Goal: Ask a question

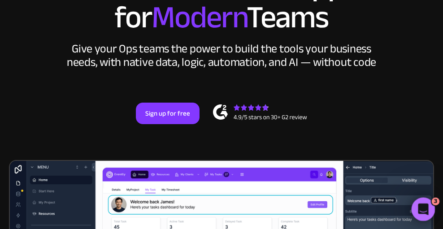
click at [418, 206] on icon "Open Intercom Messenger" at bounding box center [422, 208] width 15 height 15
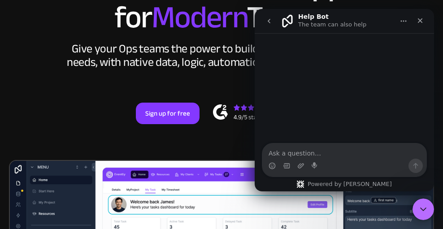
click at [281, 153] on textarea "Ask a question…" at bounding box center [344, 150] width 164 height 15
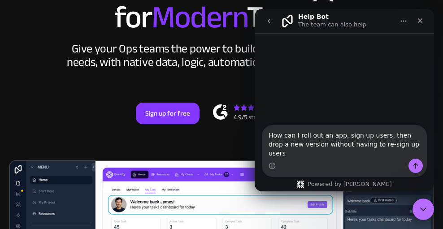
type textarea "How can I roll out an app, sign up users, then drop a new version without havin…"
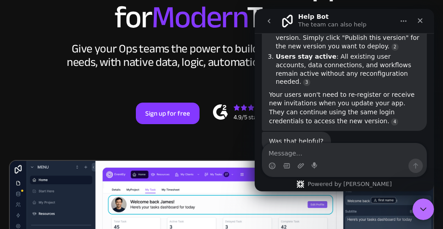
scroll to position [198, 0]
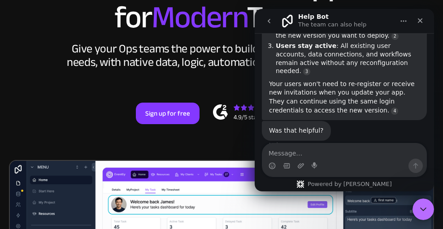
click at [284, 153] on textarea "Message…" at bounding box center [344, 150] width 164 height 15
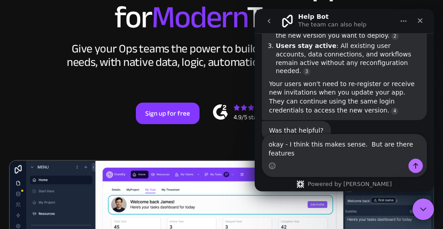
scroll to position [207, 0]
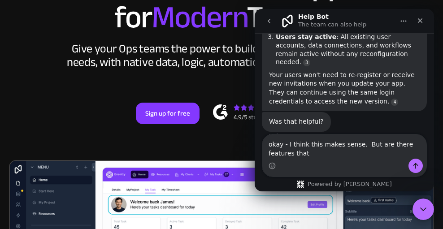
click at [268, 147] on textarea "okay - I think this makes sense. But are there features that" at bounding box center [344, 146] width 164 height 24
drag, startPoint x: 364, startPoint y: 145, endPoint x: 364, endPoint y: 151, distance: 6.7
click at [364, 151] on textarea "Okay - I think this makes sense. But are there features that" at bounding box center [344, 146] width 164 height 24
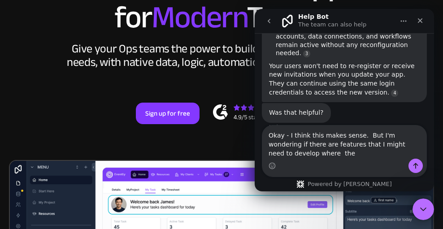
scroll to position [216, 0]
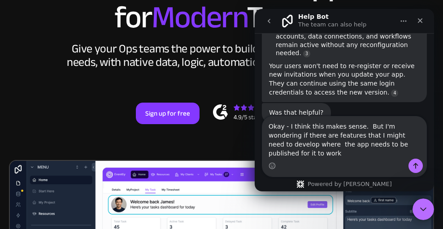
type textarea "Okay - I think this makes sense. But I'm wondering if there are features that I…"
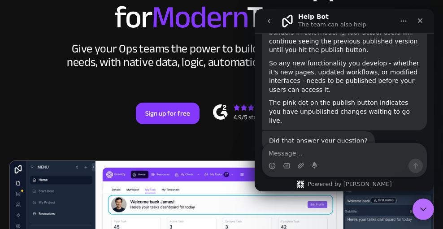
scroll to position [411, 0]
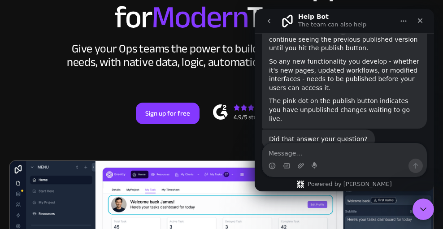
click at [305, 153] on textarea "Message…" at bounding box center [344, 150] width 164 height 15
click at [347, 153] on textarea "How do I work on features that req" at bounding box center [344, 150] width 164 height 15
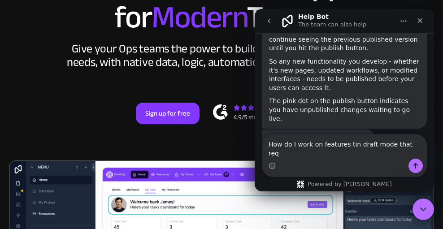
drag, startPoint x: 269, startPoint y: 152, endPoint x: 291, endPoint y: 164, distance: 24.7
click at [291, 164] on div "How do I work on features tin draft mode that req How do I work on features tin…" at bounding box center [344, 155] width 164 height 42
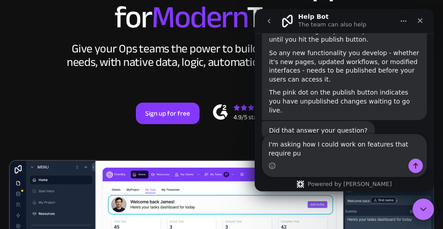
scroll to position [420, 0]
drag, startPoint x: 293, startPoint y: 153, endPoint x: 267, endPoint y: 153, distance: 26.4
click at [267, 153] on textarea "I'm asking how I could work on features that require publi" at bounding box center [344, 146] width 164 height 24
drag, startPoint x: 268, startPoint y: 143, endPoint x: 279, endPoint y: 150, distance: 13.1
click at [279, 150] on textarea "I'm asking how I could work on features that require publi" at bounding box center [344, 146] width 164 height 24
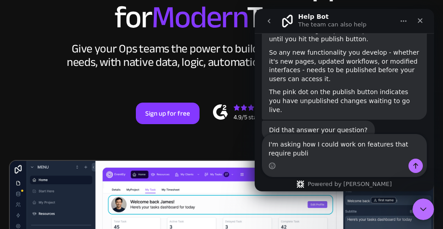
click at [297, 145] on textarea "I'm asking how I could work on features that require publi" at bounding box center [344, 146] width 164 height 24
drag, startPoint x: 299, startPoint y: 143, endPoint x: 301, endPoint y: 151, distance: 7.3
click at [301, 151] on textarea "I'm asking how I could work on features that require publi" at bounding box center [344, 146] width 164 height 24
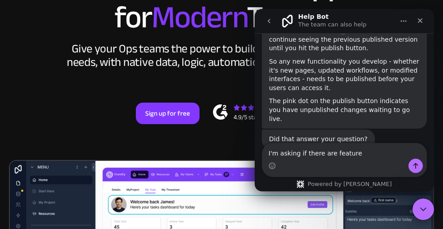
drag, startPoint x: 268, startPoint y: 152, endPoint x: 363, endPoint y: 152, distance: 95.5
click at [363, 155] on textarea "I'm asking if there are feature" at bounding box center [344, 150] width 164 height 15
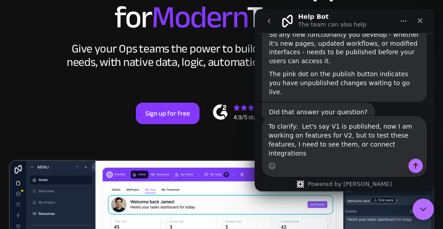
scroll to position [429, 0]
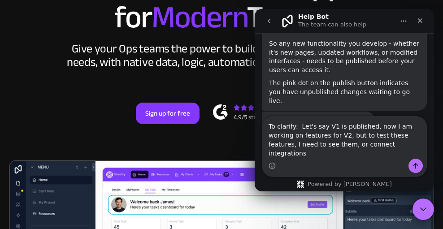
drag, startPoint x: 316, startPoint y: 154, endPoint x: 424, endPoint y: 153, distance: 107.6
click at [424, 153] on textarea "To clarify: Let's say V1 is published, now I am working on features for V2, but…" at bounding box center [344, 138] width 164 height 42
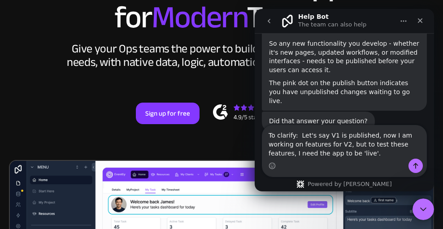
type textarea "To clarify: Let's say V1 is published, now I am working on features for V2, but…"
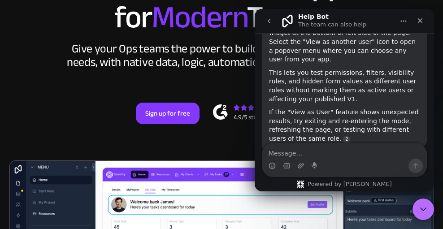
scroll to position [639, 0]
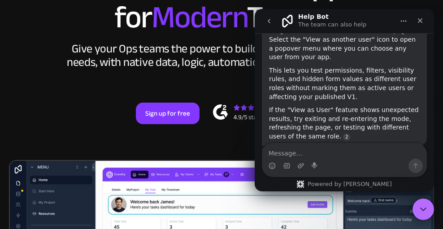
click at [296, 153] on textarea "Message…" at bounding box center [344, 150] width 164 height 15
type textarea "I"
type textarea "O"
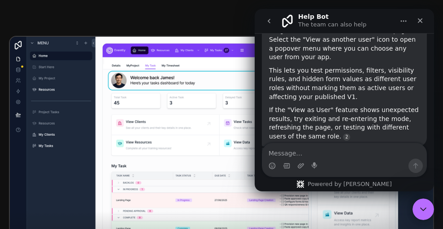
scroll to position [225, 0]
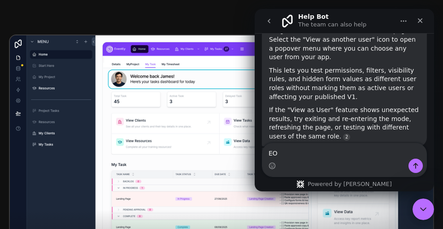
type textarea "E"
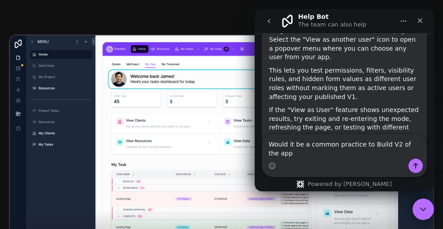
scroll to position [648, 0]
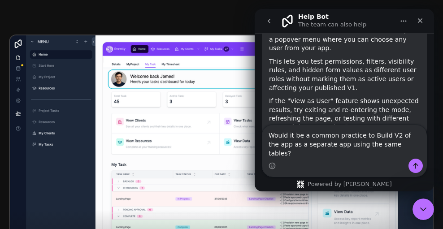
drag, startPoint x: 283, startPoint y: 153, endPoint x: 294, endPoint y: 154, distance: 11.7
click at [294, 154] on textarea "Would it be a common practice to Build V2 of the app as a separate app using th…" at bounding box center [344, 141] width 164 height 33
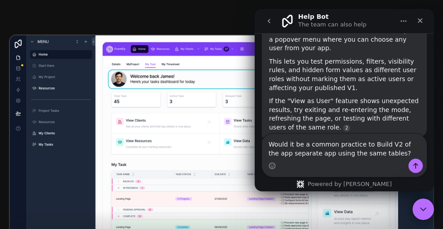
click at [307, 154] on textarea "Would it be a common practice to Build V2 of the app separate app using the sam…" at bounding box center [344, 146] width 164 height 24
click at [325, 153] on textarea "Would it be a common practice to Build V2 of the app separately app using the s…" at bounding box center [344, 146] width 164 height 24
type textarea "Would it be a common practice to Build V2 of the app separately using the same …"
drag, startPoint x: 269, startPoint y: 144, endPoint x: 384, endPoint y: 159, distance: 115.2
click at [384, 159] on div "Would it be a common practice to Build V2 of the app separately using the same …" at bounding box center [344, 155] width 164 height 42
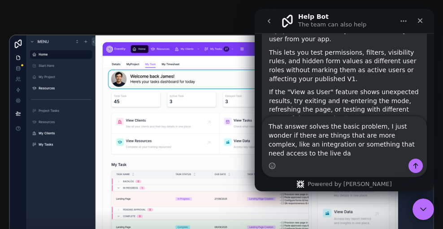
scroll to position [666, 0]
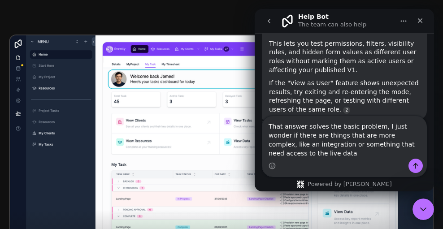
type textarea "That answer solves the basic problem, I just wonder if there are things that ar…"
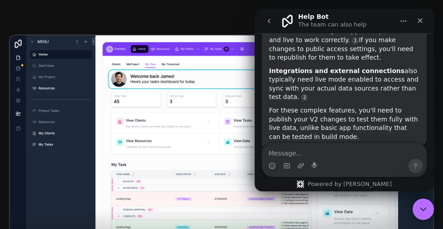
scroll to position [891, 0]
click at [310, 150] on textarea "Message…" at bounding box center [344, 150] width 164 height 15
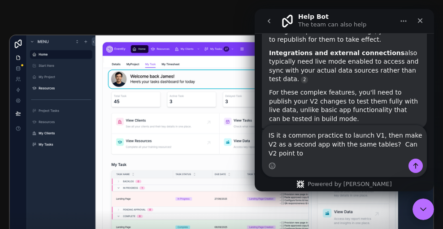
scroll to position [908, 0]
click at [271, 135] on textarea "IS it a common practice to launch V1, then make V2 as a second app with the sam…" at bounding box center [344, 141] width 164 height 33
click at [336, 134] on textarea "Is it a common practice to launch V1, then make V2 as a second app with the sam…" at bounding box center [344, 141] width 164 height 33
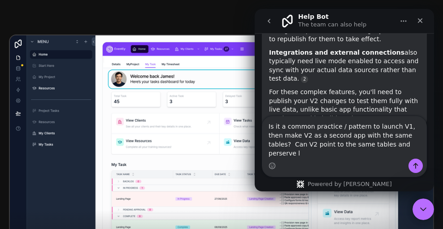
click at [409, 148] on textarea "Is it a common practice / pattern to launch V1, then make V2 as a second app wi…" at bounding box center [344, 138] width 164 height 42
drag, startPoint x: 411, startPoint y: 143, endPoint x: 411, endPoint y: 153, distance: 9.4
click at [411, 153] on textarea "Is it a common practice / pattern to launch V1, then make V2 as a second app wi…" at bounding box center [344, 138] width 164 height 42
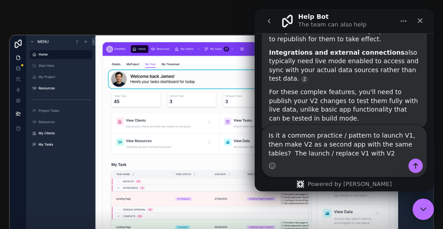
type textarea "Is it a common practice / pattern to launch V1, then make V2 as a second app wi…"
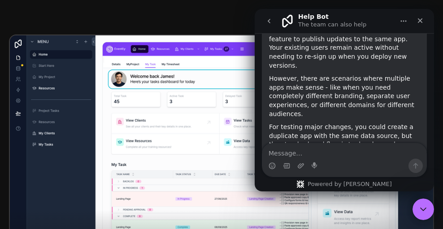
scroll to position [1121, 0]
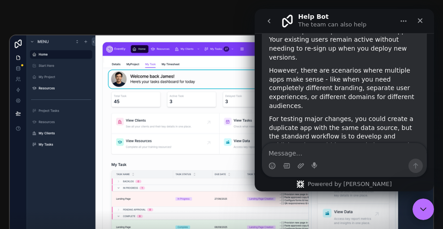
click at [286, 152] on textarea "Message…" at bounding box center [344, 150] width 164 height 15
click at [279, 155] on textarea "Message…" at bounding box center [344, 150] width 164 height 15
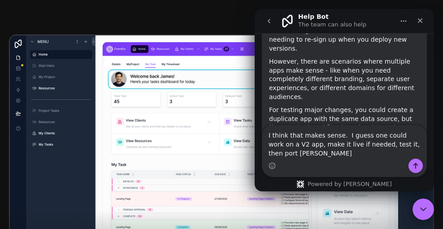
scroll to position [1139, 0]
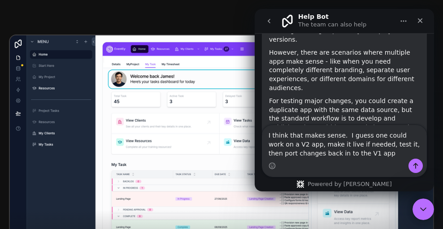
type textarea "I think that makes sense. I guess one could work on a V2 app, make it live if n…"
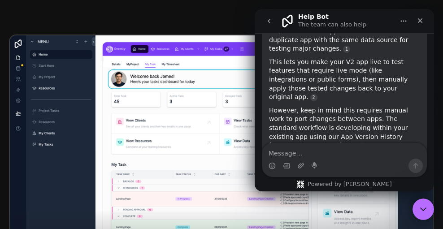
scroll to position [1349, 0]
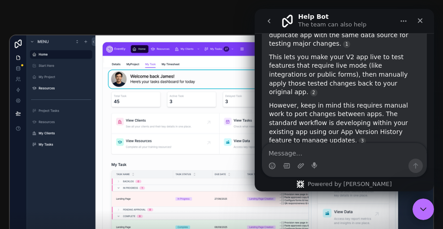
click at [277, 153] on textarea "Message…" at bounding box center [344, 150] width 164 height 15
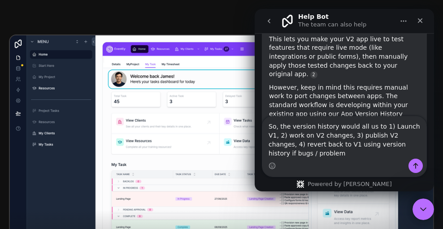
scroll to position [1376, 0]
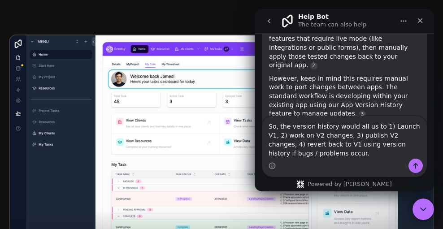
click at [360, 126] on textarea "So, the version history would all us to 1) Launch V1, 2) work on V2 changes, 3)…" at bounding box center [344, 138] width 164 height 42
type textarea "So, the version history would allow us to 1) Launch V1, 2) work on V2 changes, …"
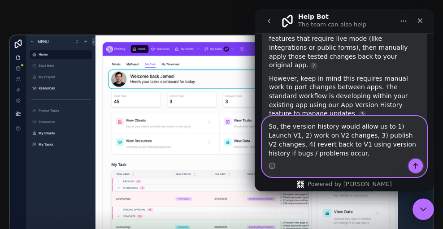
click at [415, 164] on icon "Send a message…" at bounding box center [415, 165] width 7 height 7
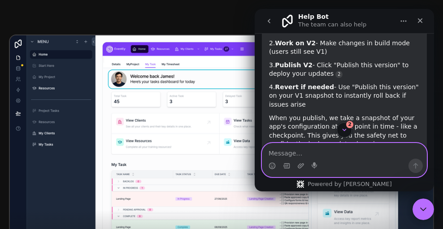
scroll to position [1662, 0]
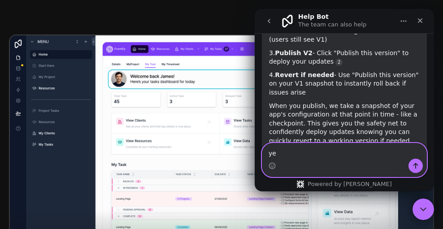
type textarea "yes"
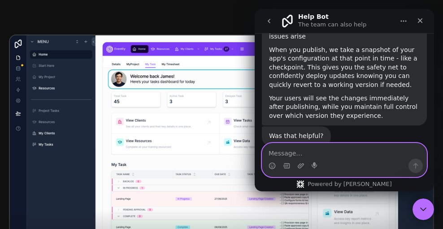
scroll to position [1709, 0]
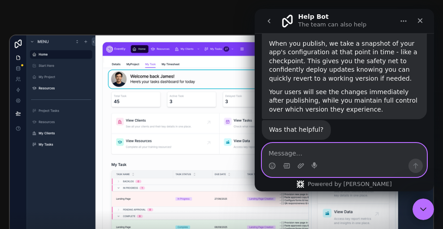
click at [279, 154] on textarea "Message…" at bounding box center [344, 150] width 164 height 15
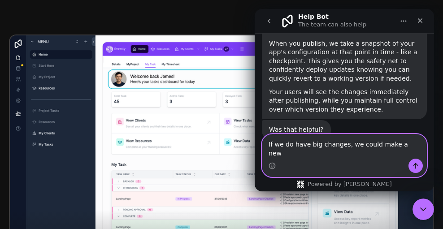
drag, startPoint x: 267, startPoint y: 152, endPoint x: 404, endPoint y: 153, distance: 137.1
click at [404, 153] on textarea "If we do have big changes, we could make a new" at bounding box center [344, 146] width 164 height 24
drag, startPoint x: 348, startPoint y: 154, endPoint x: 417, endPoint y: 152, distance: 69.0
click at [417, 154] on textarea "If we do have big changes, we could make a new" at bounding box center [344, 146] width 164 height 24
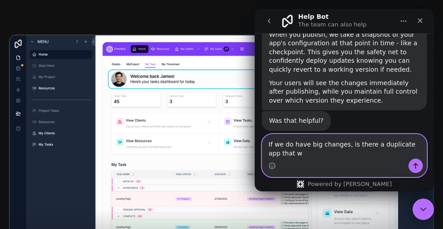
scroll to position [1718, 0]
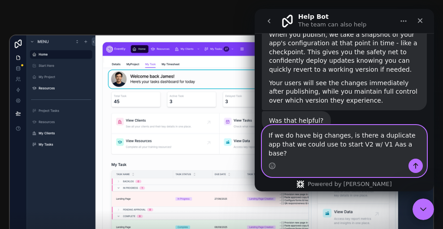
click at [377, 155] on textarea "If we do have big changes, is there a duplicate app that we could use to start …" at bounding box center [344, 141] width 164 height 33
click at [265, 153] on textarea "If we do have big changes, is there a duplicate app that we could use to start …" at bounding box center [344, 141] width 164 height 33
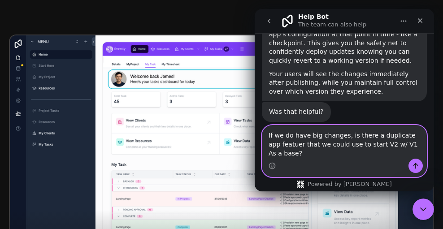
scroll to position [1727, 0]
click at [295, 153] on textarea "If we do have big changes, is there a duplicate app featuer that we could use t…" at bounding box center [344, 141] width 164 height 33
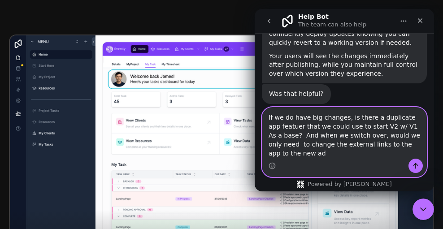
scroll to position [1736, 0]
type textarea "If we do have big changes, is there a duplicate app featuer that we could use t…"
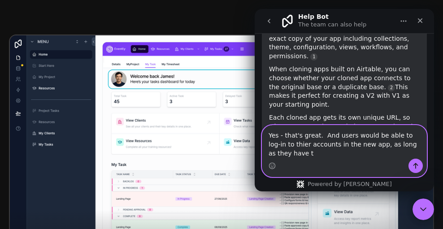
scroll to position [1987, 0]
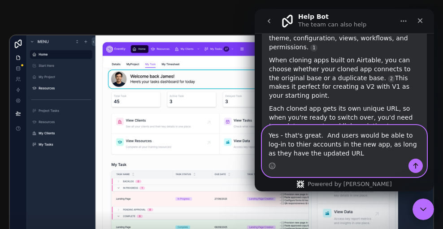
type textarea "Yes - that's great. And users would be able to log-in to thier accounts in the …"
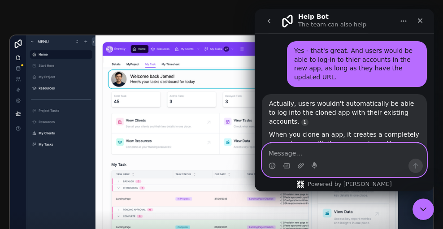
scroll to position [2157, 0]
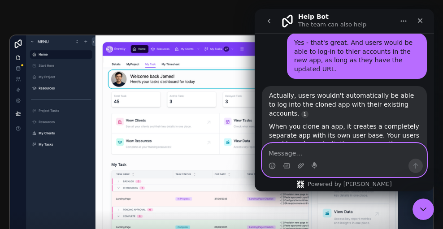
click at [286, 151] on textarea "Message…" at bounding box center [344, 150] width 164 height 15
type textarea "Ah - okay , that's an important point"
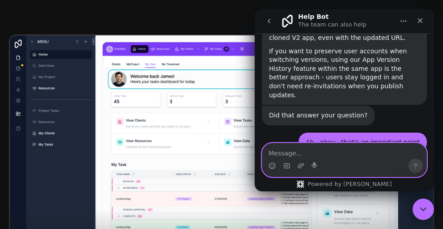
scroll to position [2277, 0]
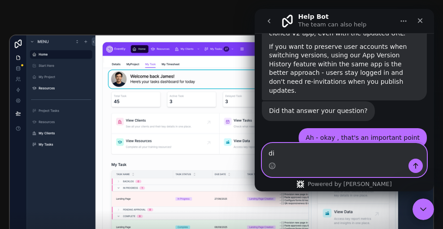
type textarea "d"
type textarea "OKay - thanks"
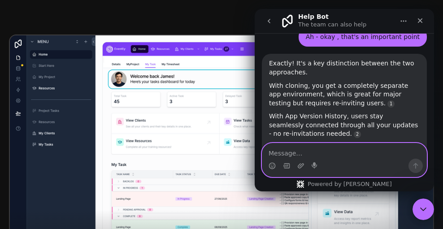
scroll to position [2379, 0]
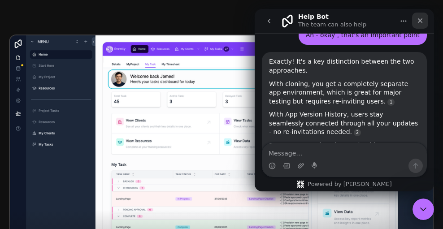
click at [417, 24] on div "Close" at bounding box center [420, 21] width 16 height 16
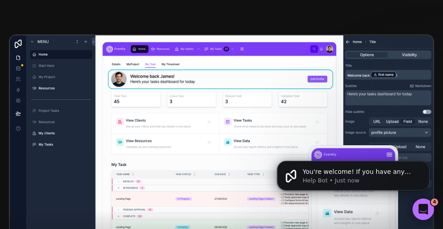
scroll to position [2395, 0]
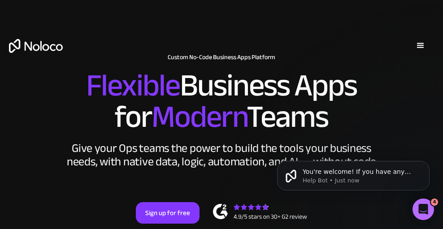
click at [424, 207] on icon "Open Intercom Messenger" at bounding box center [423, 209] width 15 height 15
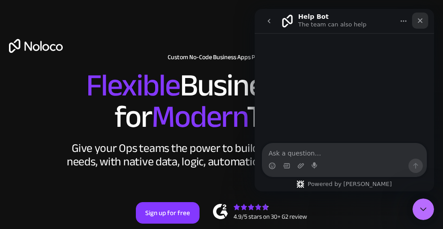
click at [418, 19] on icon "Close" at bounding box center [420, 20] width 5 height 5
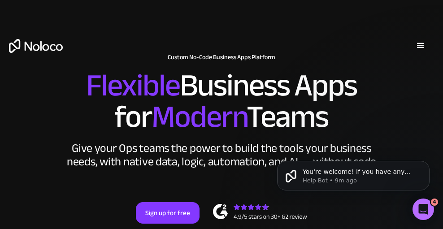
click at [419, 46] on div "menu" at bounding box center [420, 45] width 11 height 11
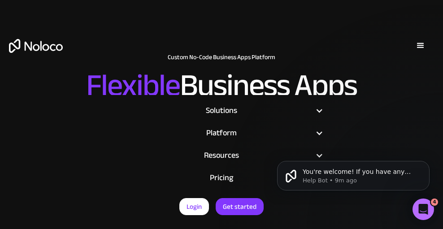
click at [422, 44] on div "menu" at bounding box center [420, 45] width 11 height 11
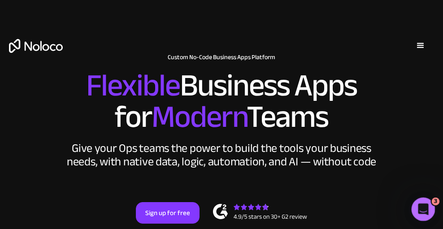
click at [417, 203] on div "Open Intercom Messenger" at bounding box center [422, 208] width 30 height 30
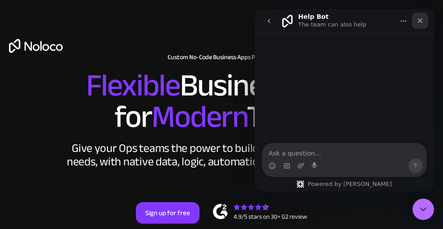
click at [419, 17] on icon "Close" at bounding box center [419, 20] width 7 height 7
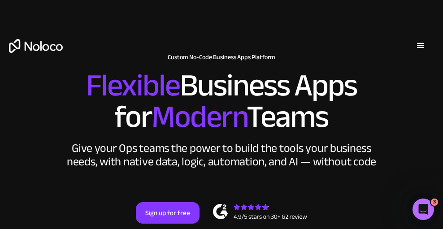
click at [415, 43] on div "menu" at bounding box center [420, 45] width 11 height 11
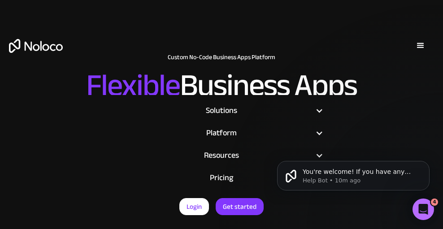
click at [423, 45] on div "menu" at bounding box center [420, 45] width 11 height 11
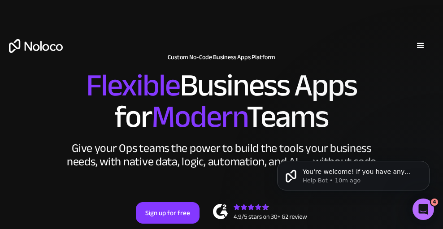
click at [419, 44] on div "menu" at bounding box center [420, 45] width 11 height 11
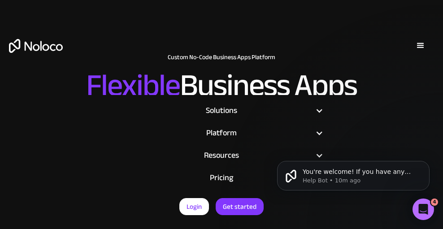
click at [420, 46] on div "menu" at bounding box center [420, 45] width 11 height 11
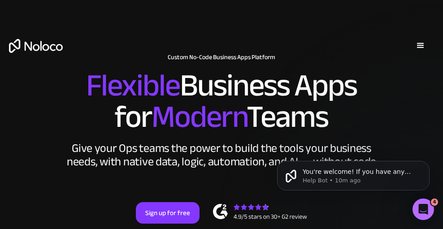
click at [420, 46] on div "menu" at bounding box center [420, 45] width 11 height 11
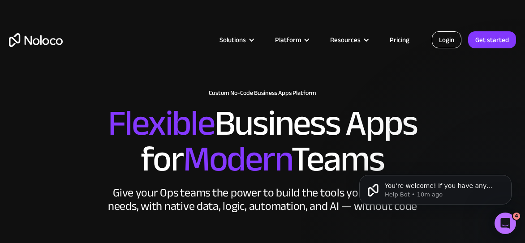
click at [442, 43] on link "Login" at bounding box center [447, 39] width 30 height 17
